Goal: Information Seeking & Learning: Learn about a topic

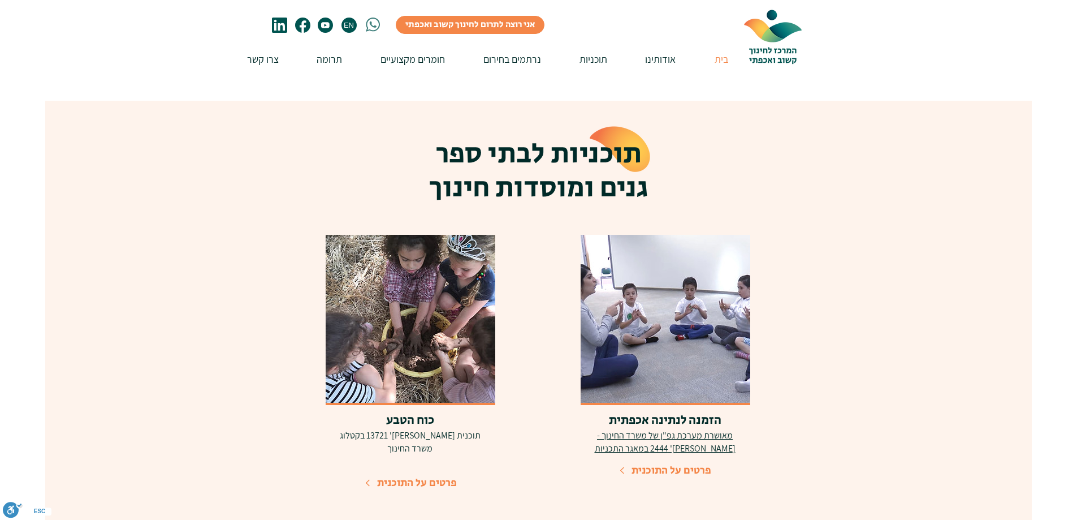
scroll to position [2318, 0]
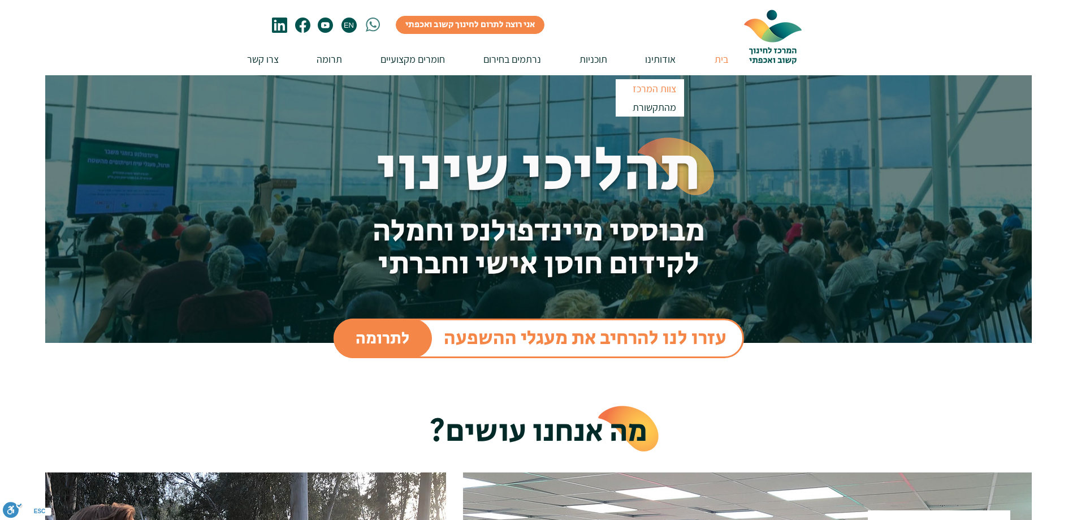
click at [654, 87] on p "צוות המרכז" at bounding box center [655, 88] width 54 height 19
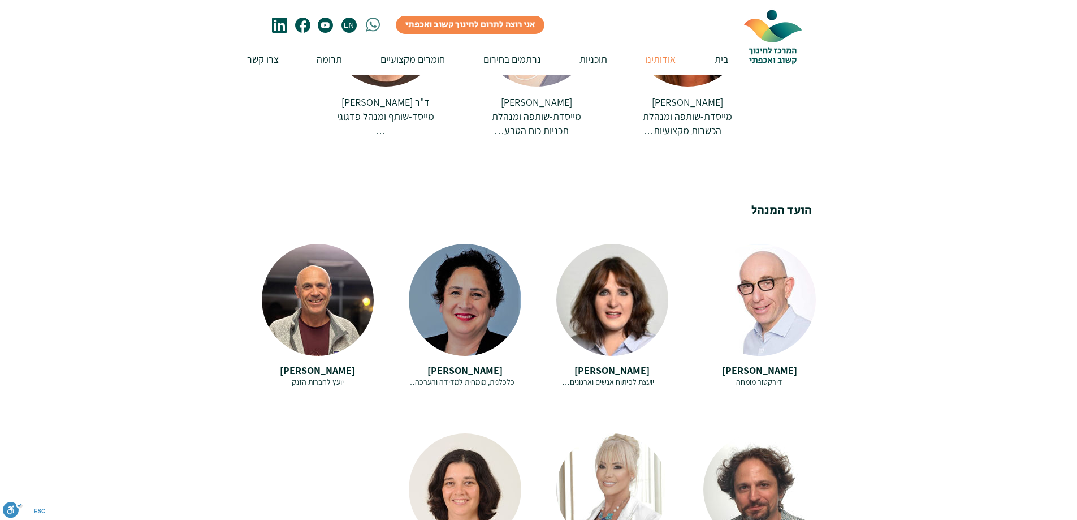
scroll to position [678, 0]
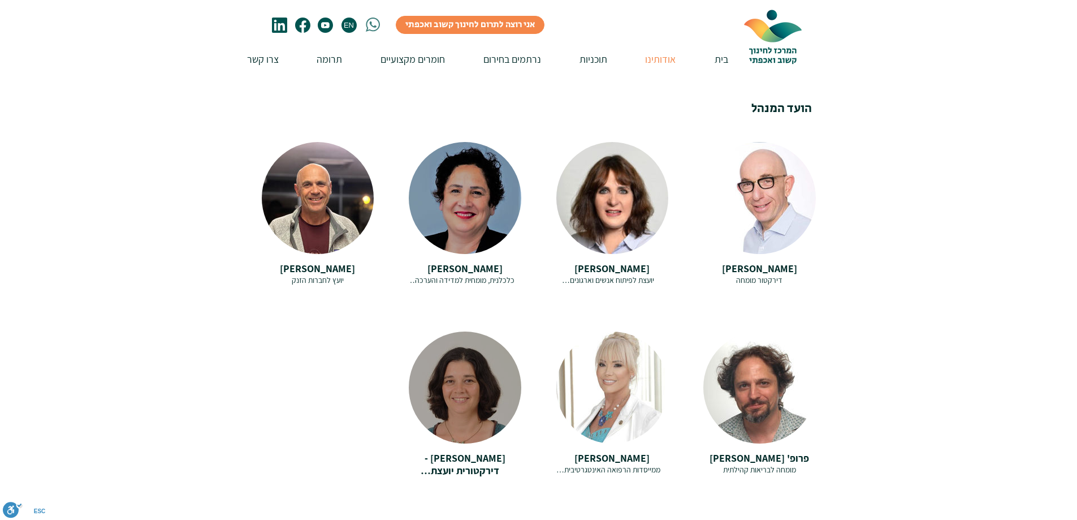
click at [492, 451] on span "[PERSON_NAME] - דירקטורית יועצת לאסטרטגיה ושיתופי פעולה" at bounding box center [464, 470] width 107 height 38
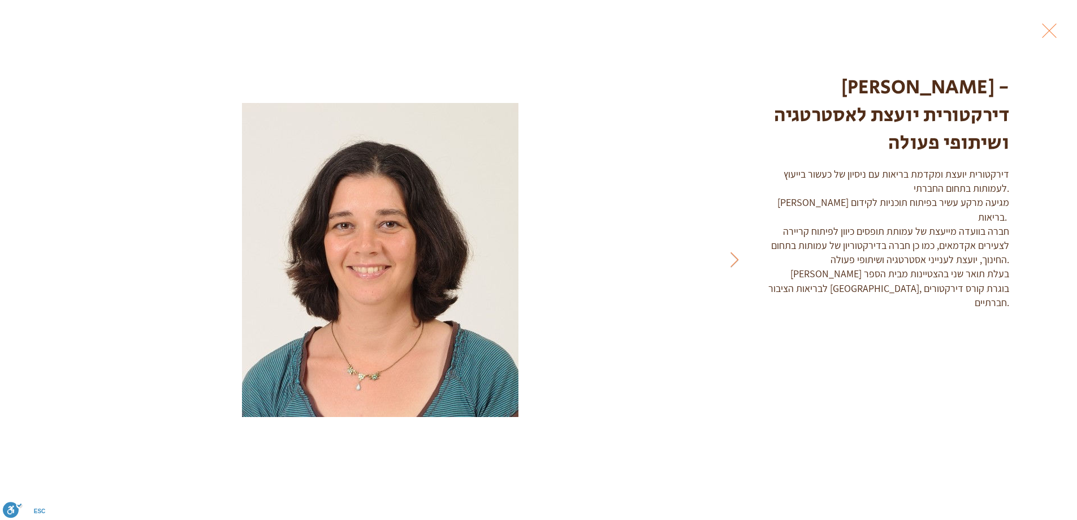
click at [1049, 30] on button "Exit expand mode" at bounding box center [1049, 29] width 21 height 25
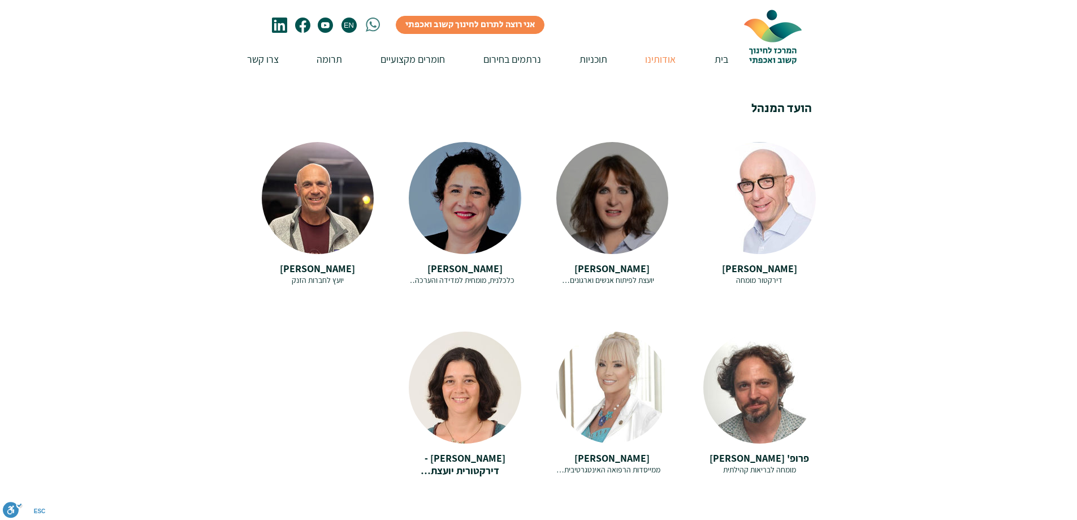
click at [617, 262] on span "[PERSON_NAME]" at bounding box center [611, 268] width 75 height 13
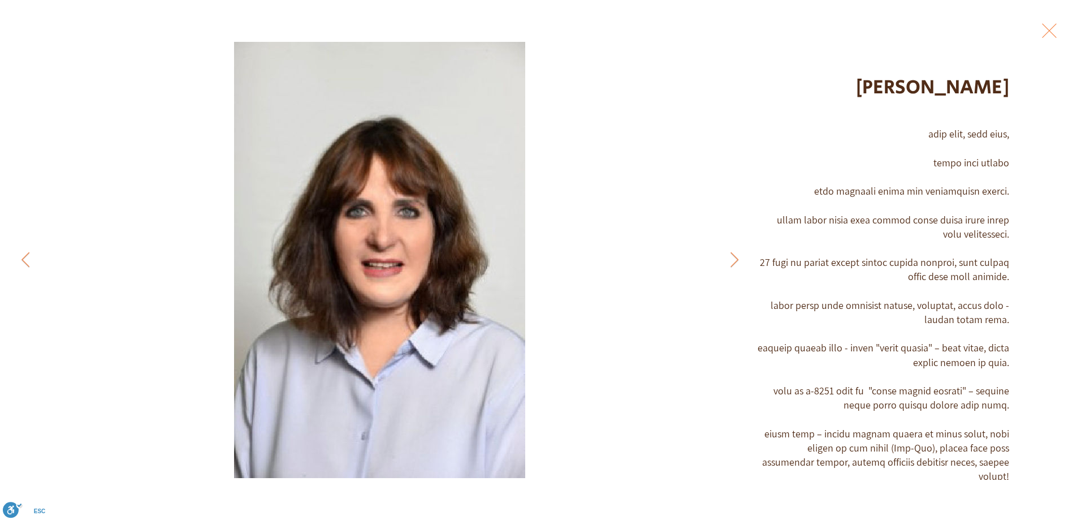
scroll to position [17, 0]
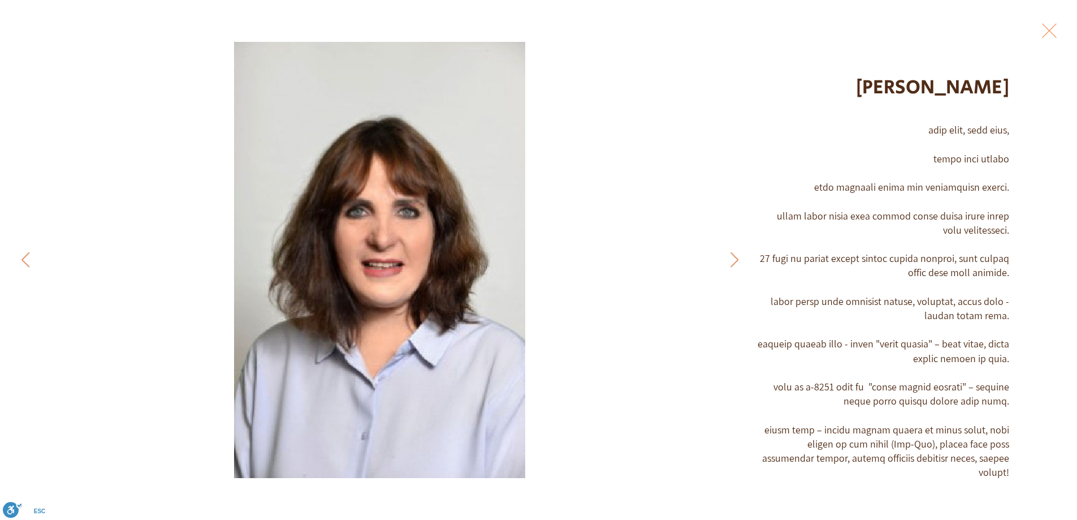
click at [1051, 31] on button "Exit expand mode" at bounding box center [1049, 29] width 21 height 25
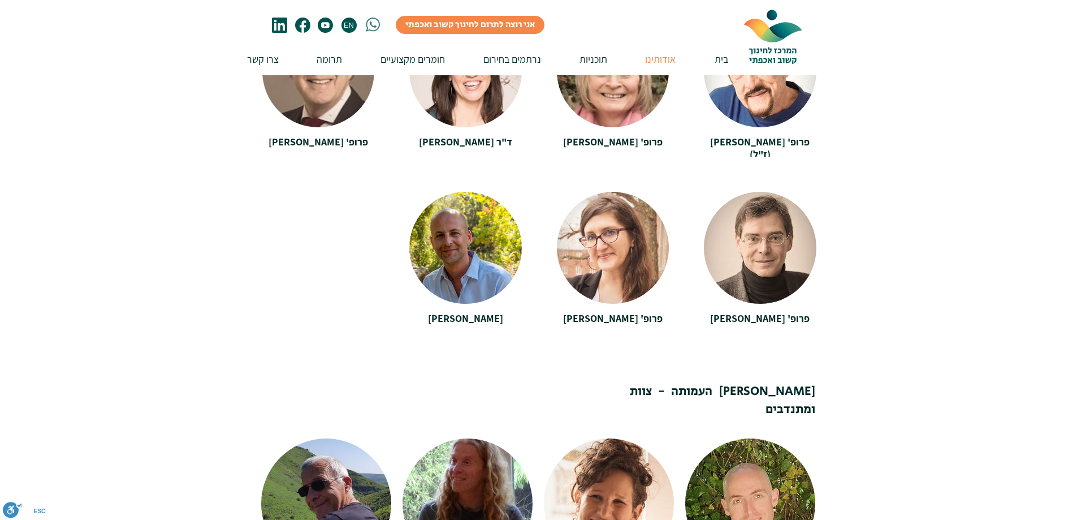
scroll to position [1244, 0]
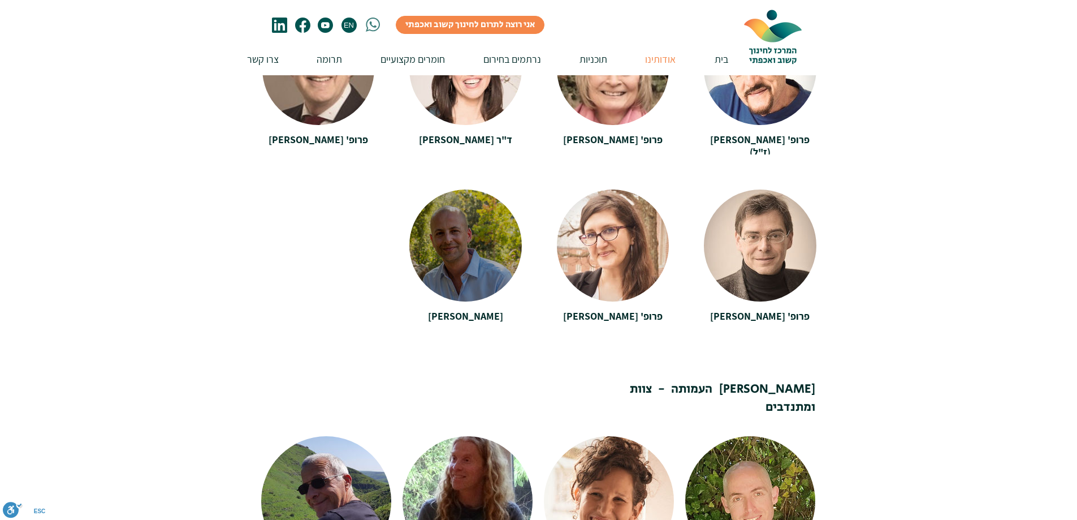
click at [465, 309] on span "[PERSON_NAME]" at bounding box center [465, 315] width 75 height 13
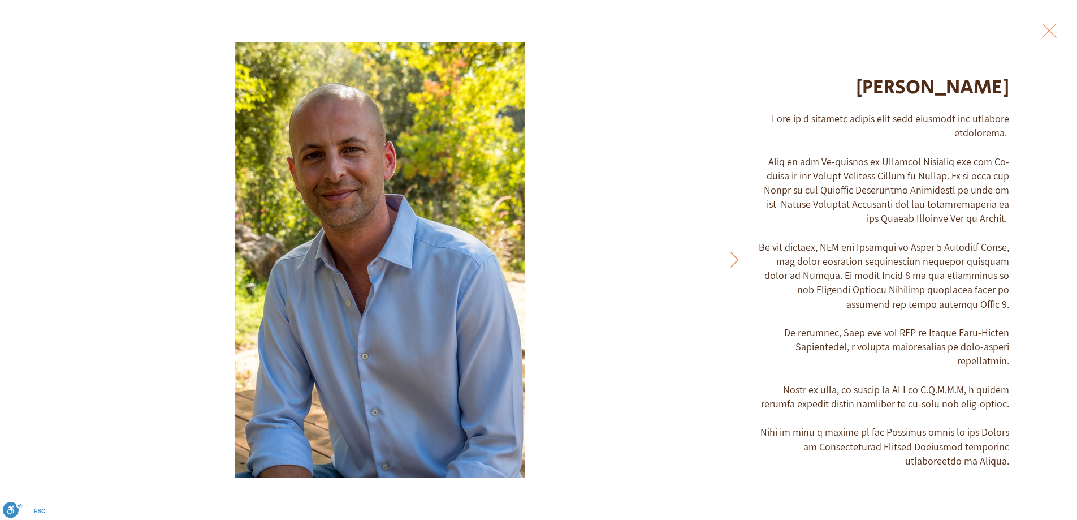
click at [1049, 27] on button "Exit expand mode" at bounding box center [1049, 29] width 21 height 25
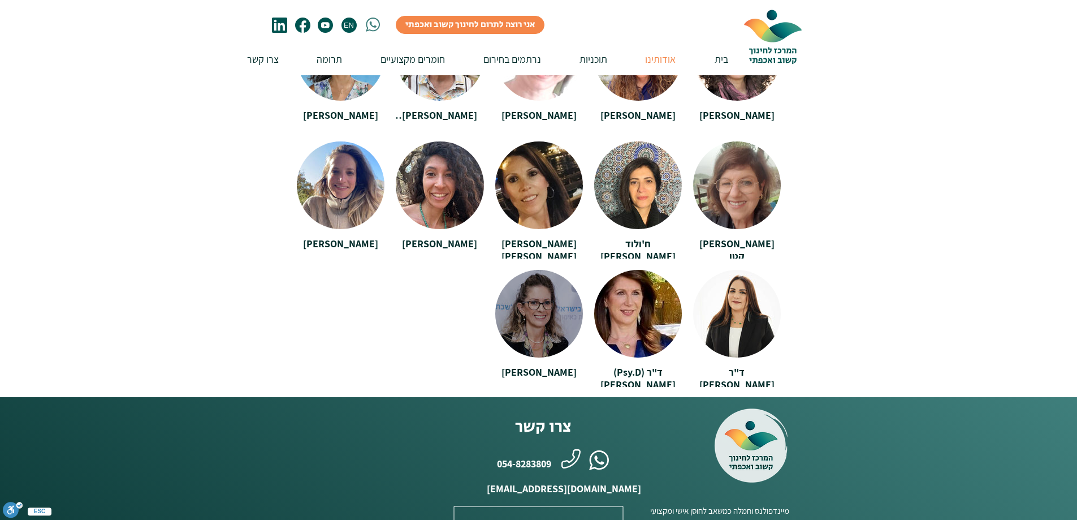
scroll to position [2488, 0]
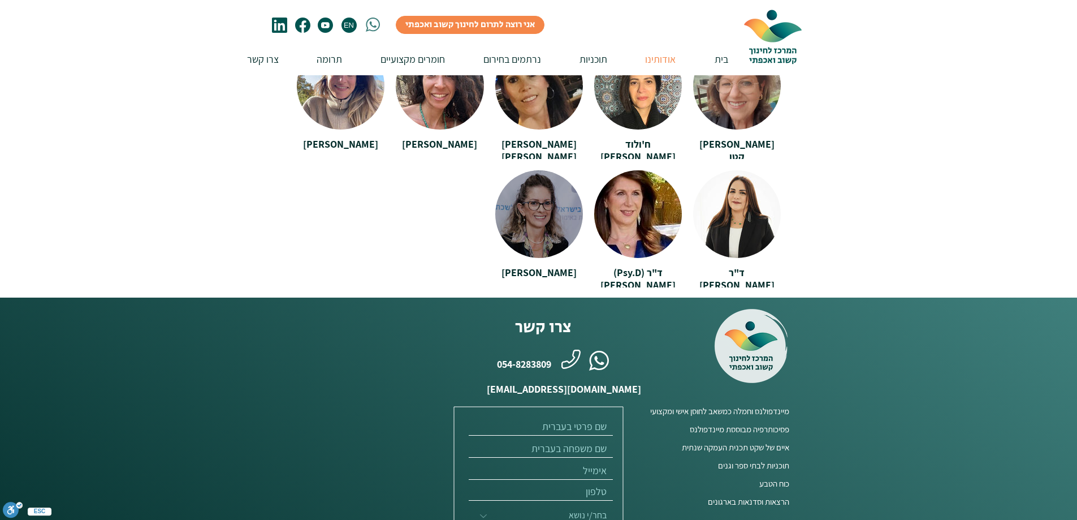
click at [542, 266] on span "[PERSON_NAME]" at bounding box center [538, 272] width 75 height 13
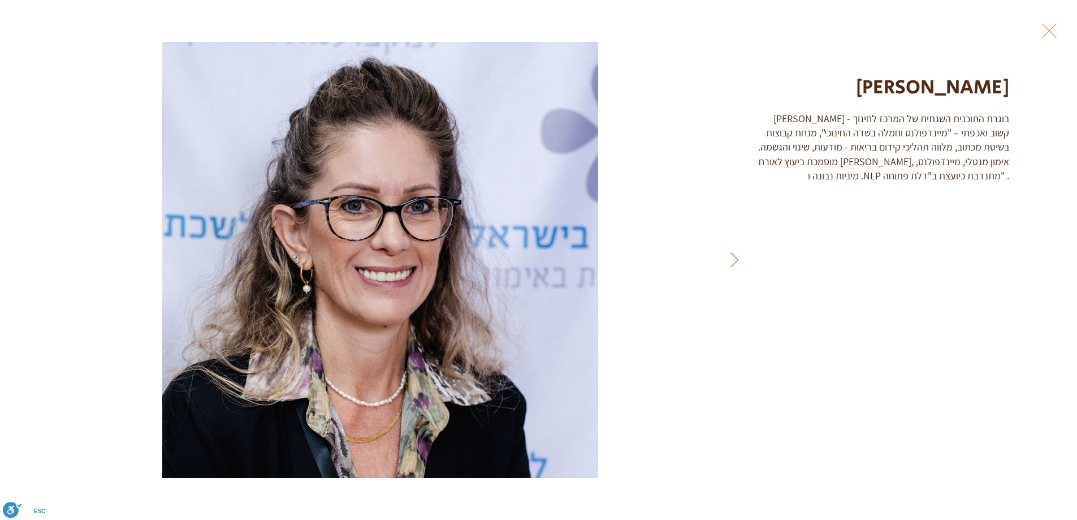
click at [1050, 28] on button "Exit expand mode" at bounding box center [1049, 29] width 21 height 25
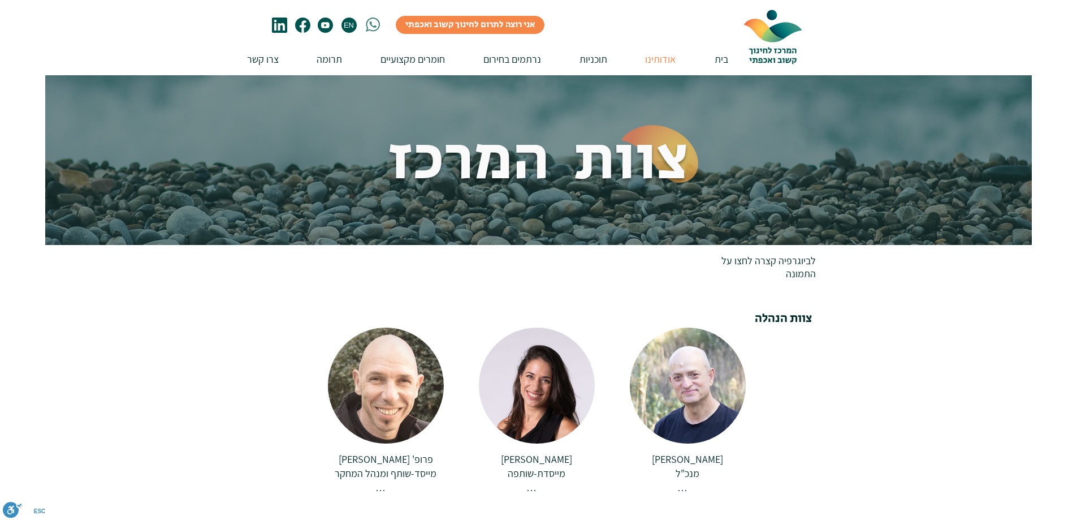
scroll to position [2488, 0]
